Goal: Browse casually: Explore the website without a specific task or goal

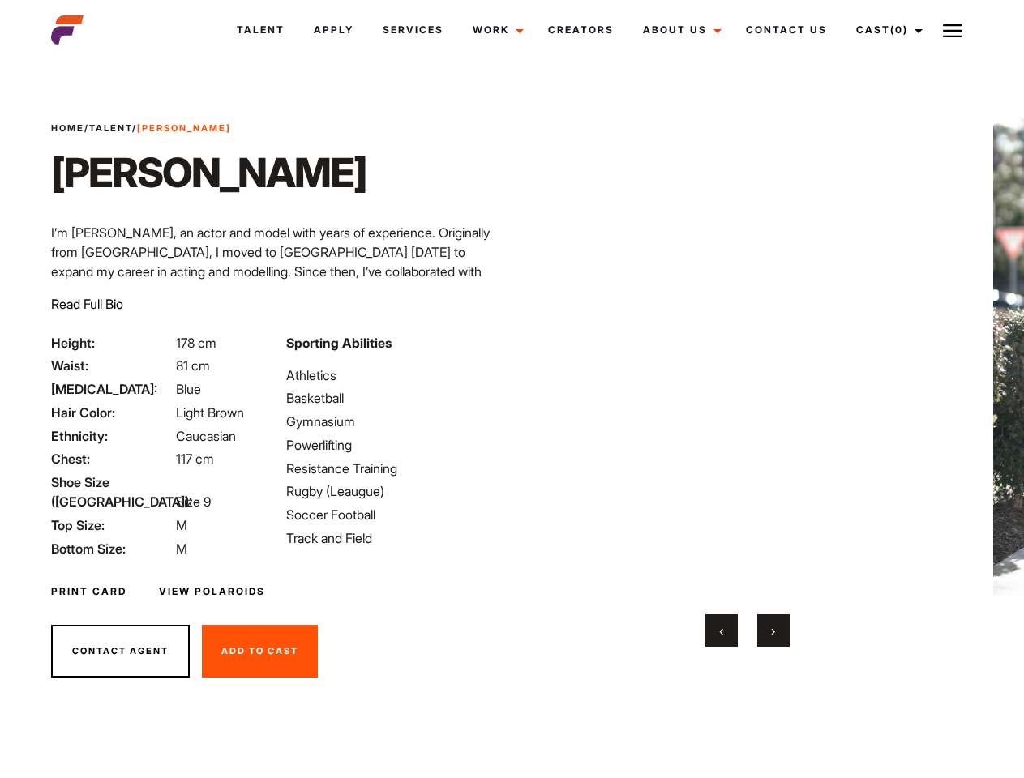
click at [885, 30] on link "Cast (0)" at bounding box center [886, 30] width 91 height 44
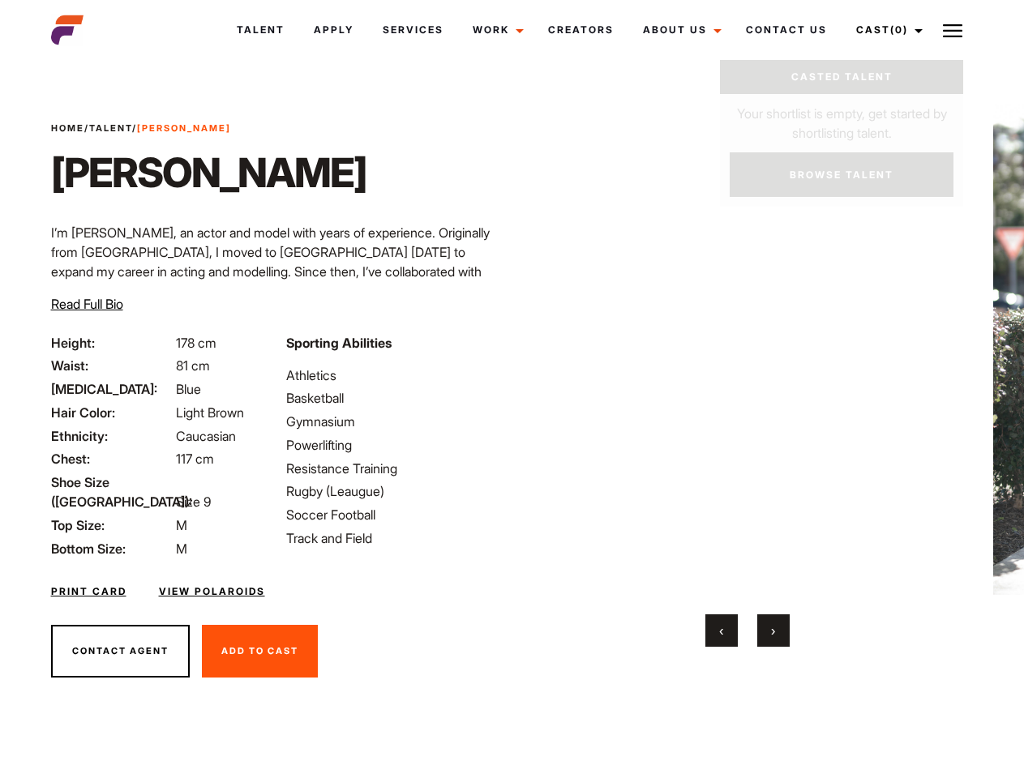
click at [952, 30] on img at bounding box center [952, 30] width 19 height 19
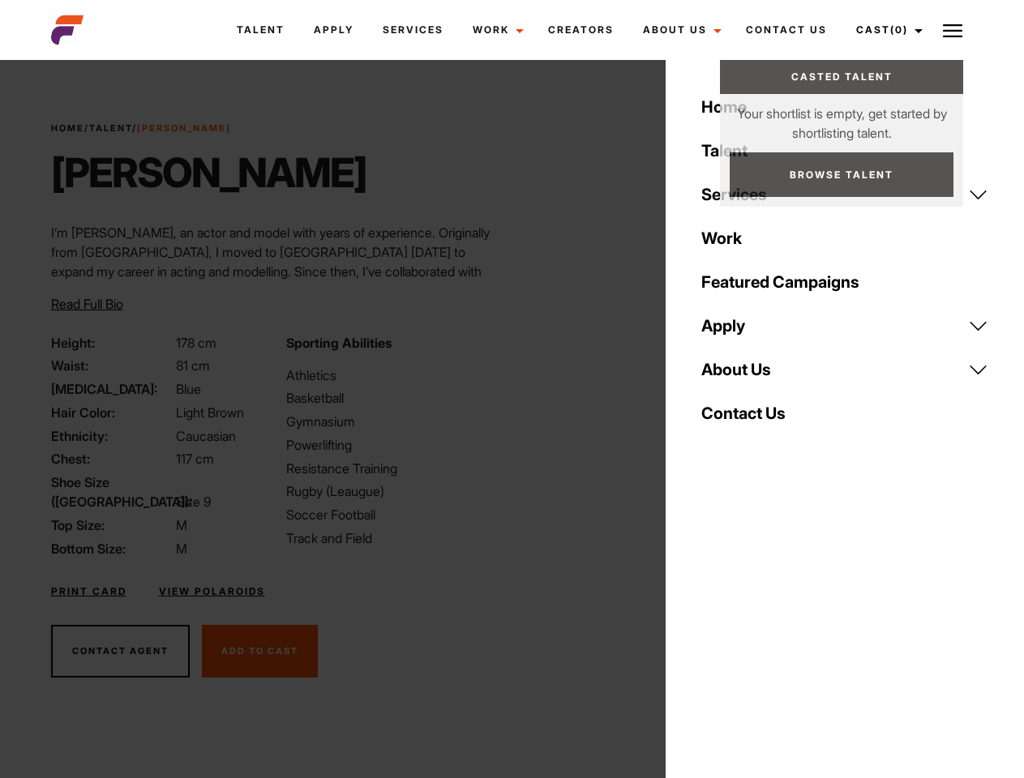
click at [747, 375] on video "Your browser does not support the video tag." at bounding box center [746, 349] width 393 height 491
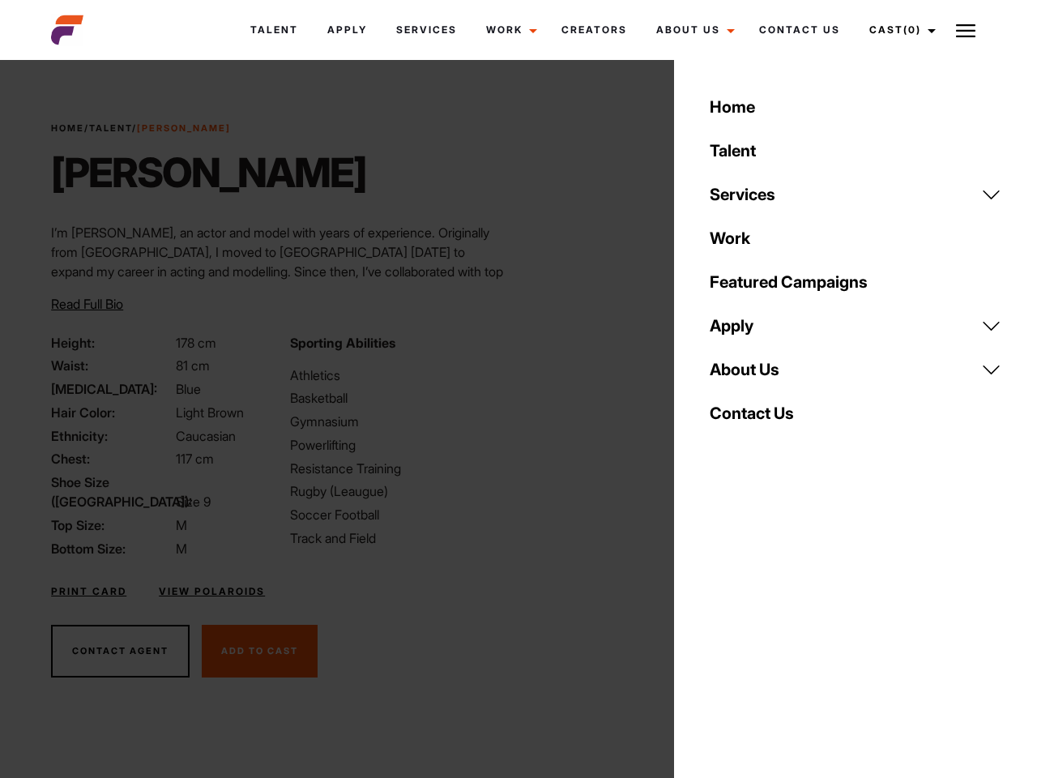
click at [511, 349] on div "Sporting Abilities Athletics Basketball Gymnasium Powerlifting Resistance Train…" at bounding box center [399, 445] width 238 height 225
click at [721, 631] on div "Home Talent Services Talent Casting Photography Videography Creative Hair and M…" at bounding box center [855, 389] width 363 height 778
click at [773, 631] on div "Home Talent Services Talent Casting Photography Videography Creative Hair and M…" at bounding box center [855, 389] width 363 height 778
